Goal: Task Accomplishment & Management: Complete application form

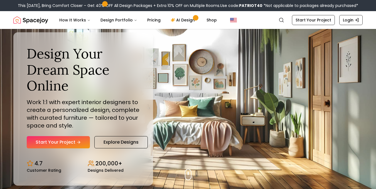
scroll to position [31, 0]
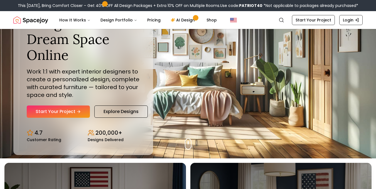
click at [59, 114] on link "Start Your Project" at bounding box center [58, 112] width 63 height 12
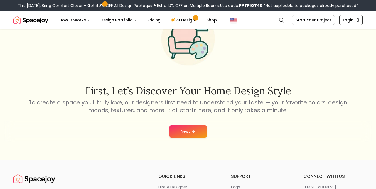
scroll to position [42, 0]
click at [203, 134] on button "Next" at bounding box center [188, 131] width 37 height 12
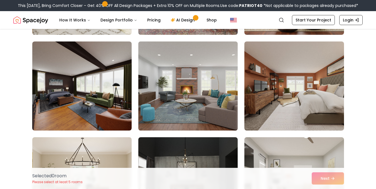
scroll to position [992, 0]
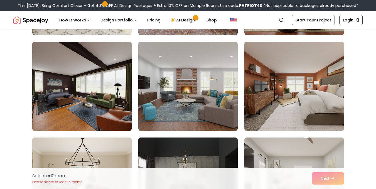
click at [67, 77] on img at bounding box center [82, 87] width 104 height 94
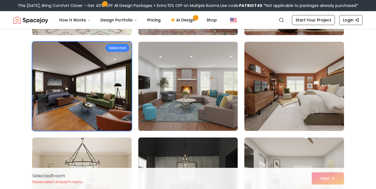
click at [98, 56] on img at bounding box center [82, 87] width 104 height 94
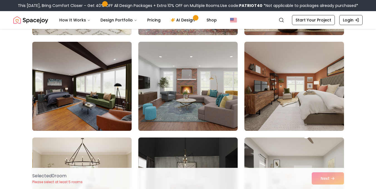
click at [120, 87] on img at bounding box center [82, 87] width 104 height 94
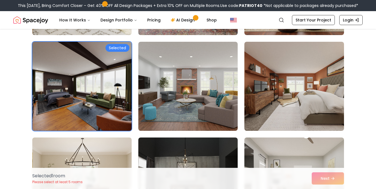
click at [118, 50] on div "Selected" at bounding box center [118, 48] width 24 height 8
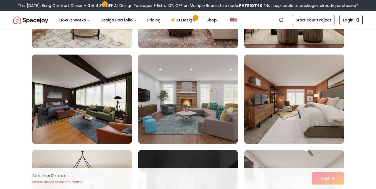
scroll to position [980, 0]
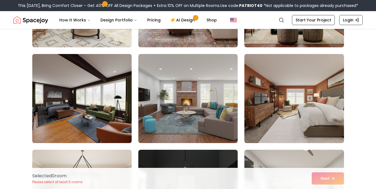
click at [95, 80] on img at bounding box center [82, 99] width 104 height 94
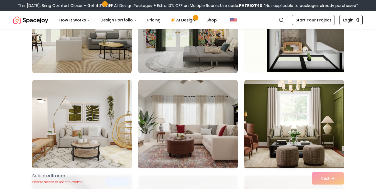
click at [275, 116] on img at bounding box center [294, 125] width 104 height 94
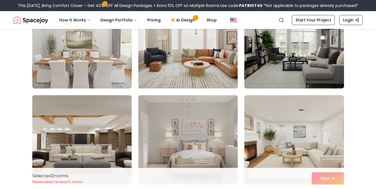
scroll to position [1416, 0]
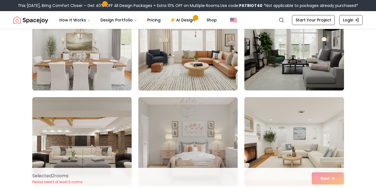
click at [313, 50] on img at bounding box center [294, 46] width 104 height 94
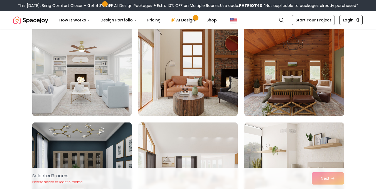
scroll to position [1580, 0]
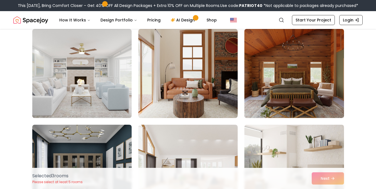
click at [282, 74] on img at bounding box center [294, 74] width 104 height 94
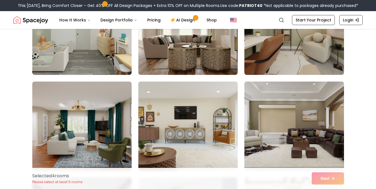
scroll to position [1825, 0]
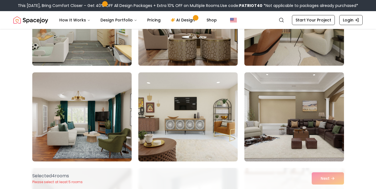
click at [279, 45] on img at bounding box center [294, 21] width 104 height 94
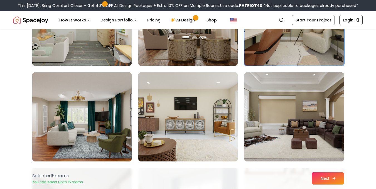
click at [330, 181] on button "Next" at bounding box center [328, 178] width 32 height 12
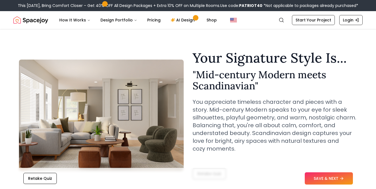
scroll to position [3, 0]
click at [317, 180] on button "SAVE & NEXT" at bounding box center [329, 178] width 48 height 12
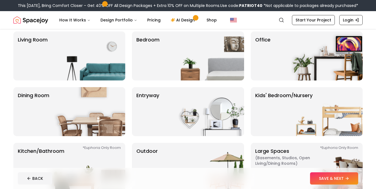
scroll to position [45, 0]
click at [73, 50] on img at bounding box center [89, 56] width 71 height 49
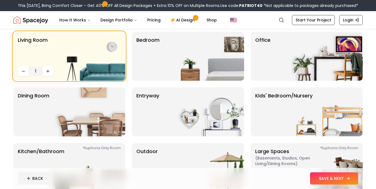
click at [328, 178] on button "SAVE & NEXT" at bounding box center [334, 178] width 48 height 12
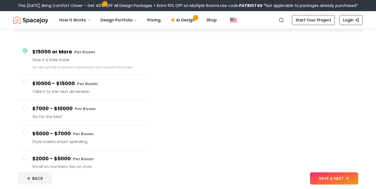
scroll to position [37, 0]
